Goal: Find specific page/section

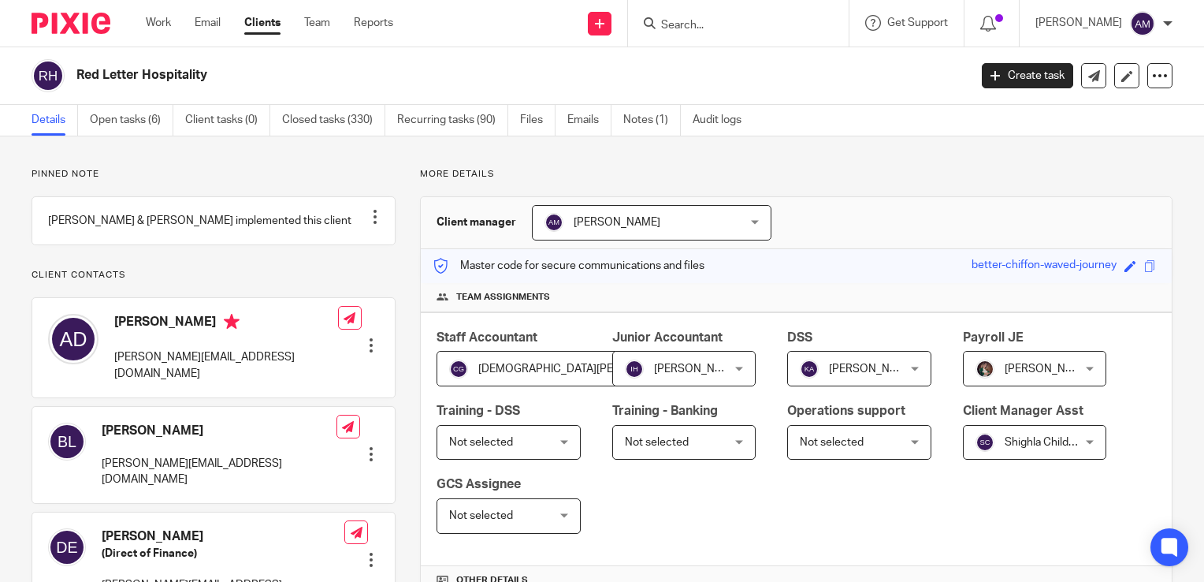
click at [761, 35] on div at bounding box center [738, 23] width 221 height 47
click at [700, 27] on input "Search" at bounding box center [731, 26] width 142 height 14
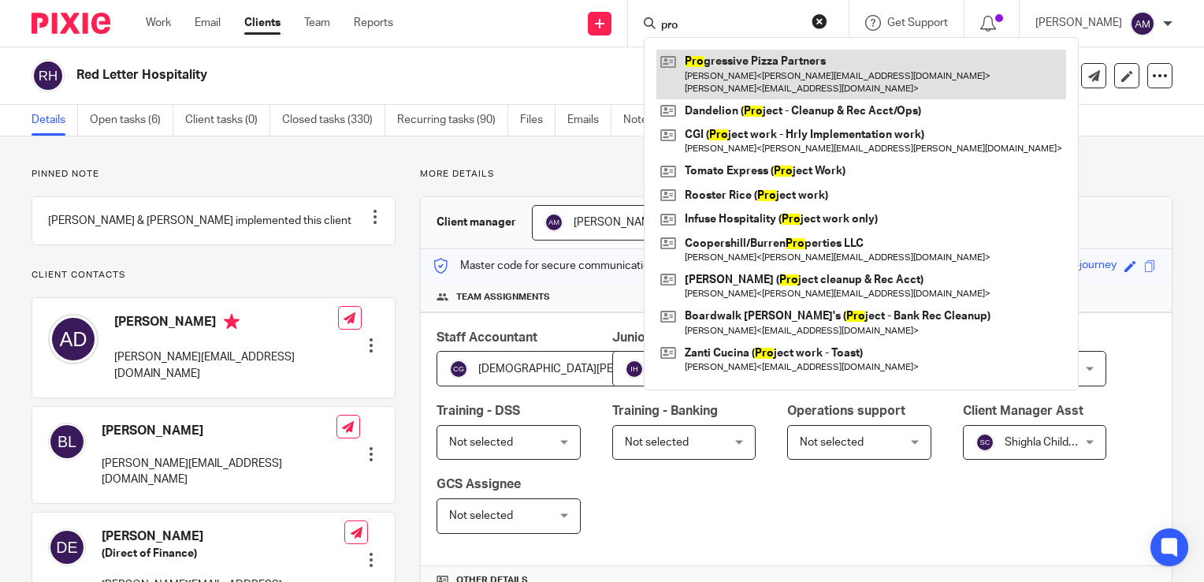
type input "pro"
click at [752, 78] on link at bounding box center [862, 74] width 410 height 49
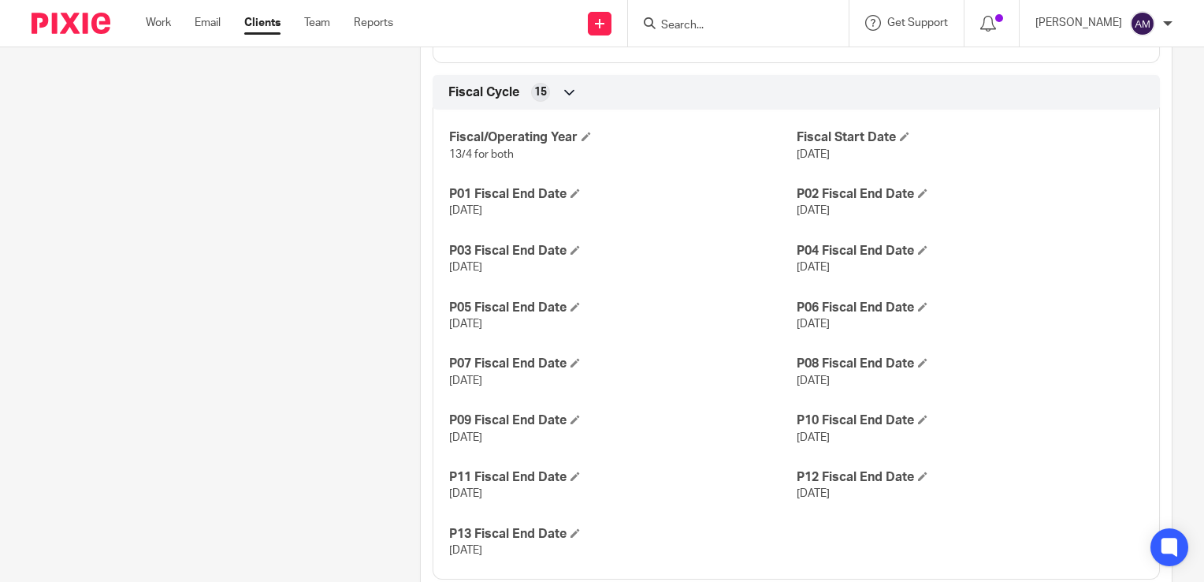
scroll to position [1198, 0]
drag, startPoint x: 785, startPoint y: 261, endPoint x: 876, endPoint y: 273, distance: 92.2
click at [876, 273] on div "Fiscal/Operating Year 13/4 for both Fiscal Start Date Dec 31, 2024 P01 Fiscal E…" at bounding box center [796, 337] width 727 height 481
click at [715, 282] on div "Fiscal/Operating Year 13/4 for both Fiscal Start Date Dec 31, 2024 P01 Fiscal E…" at bounding box center [796, 337] width 727 height 481
